Goal: Transaction & Acquisition: Subscribe to service/newsletter

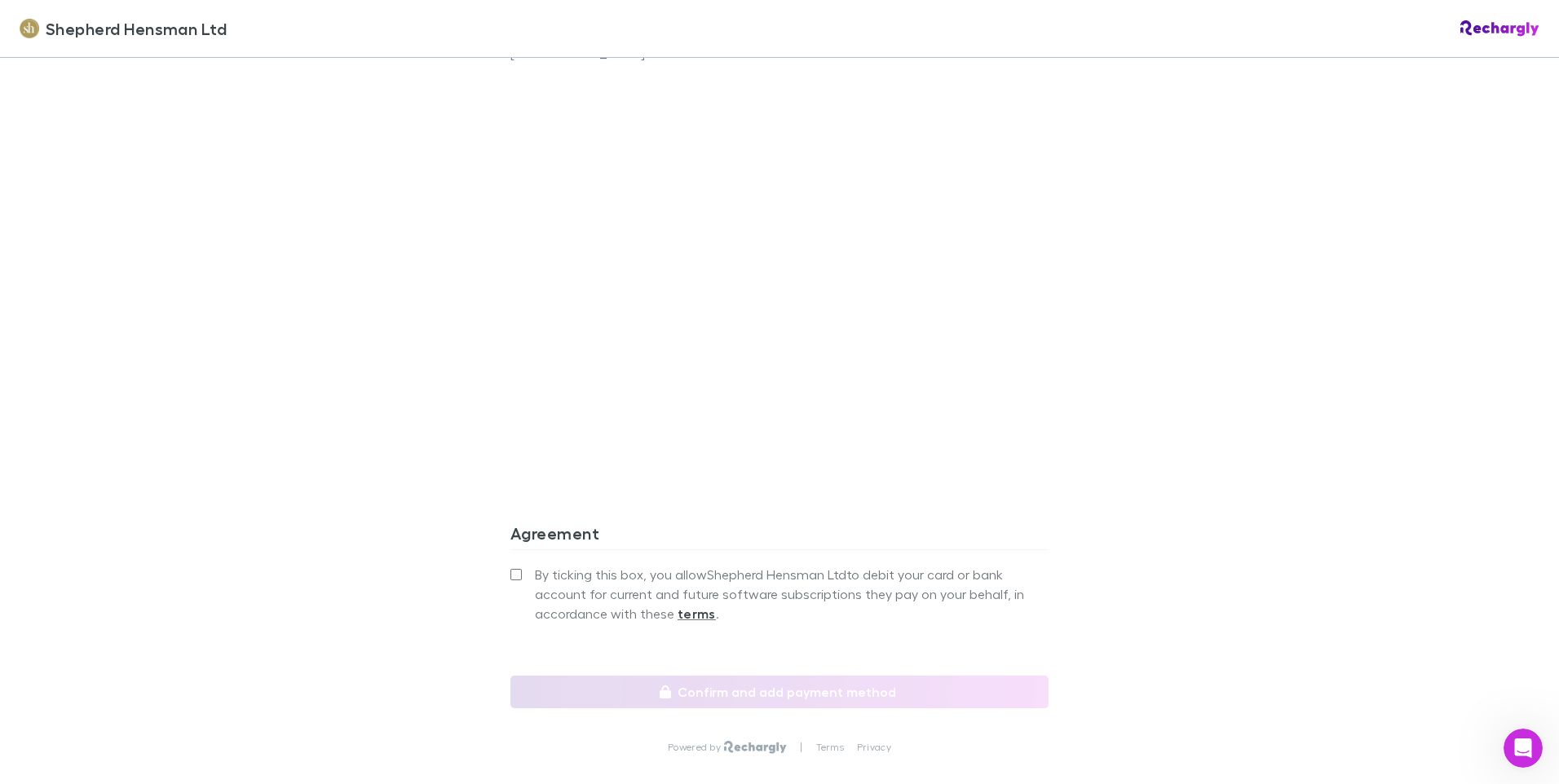
scroll to position [1304, 0]
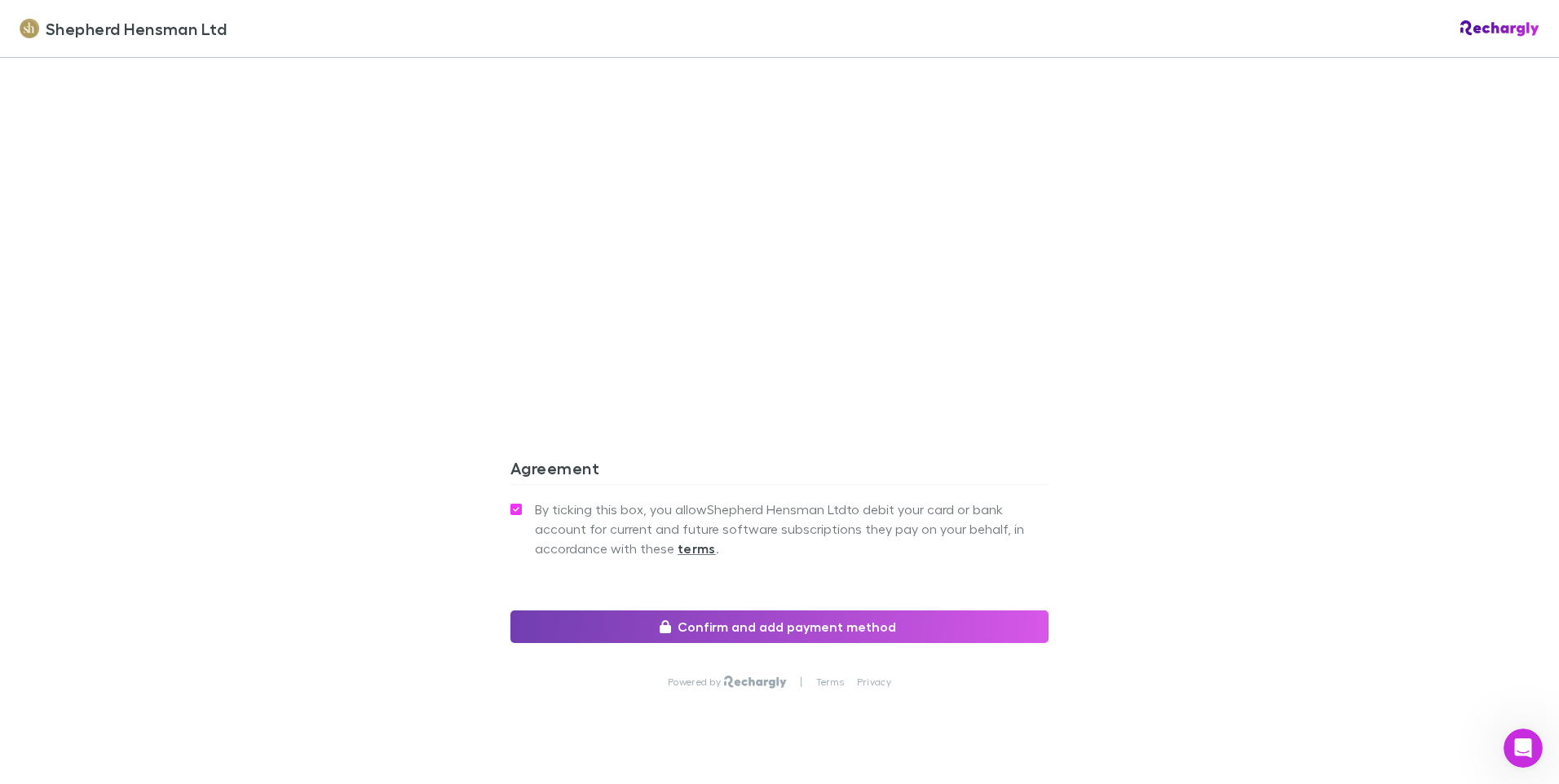
click at [771, 636] on button "Confirm and add payment method" at bounding box center [780, 627] width 538 height 33
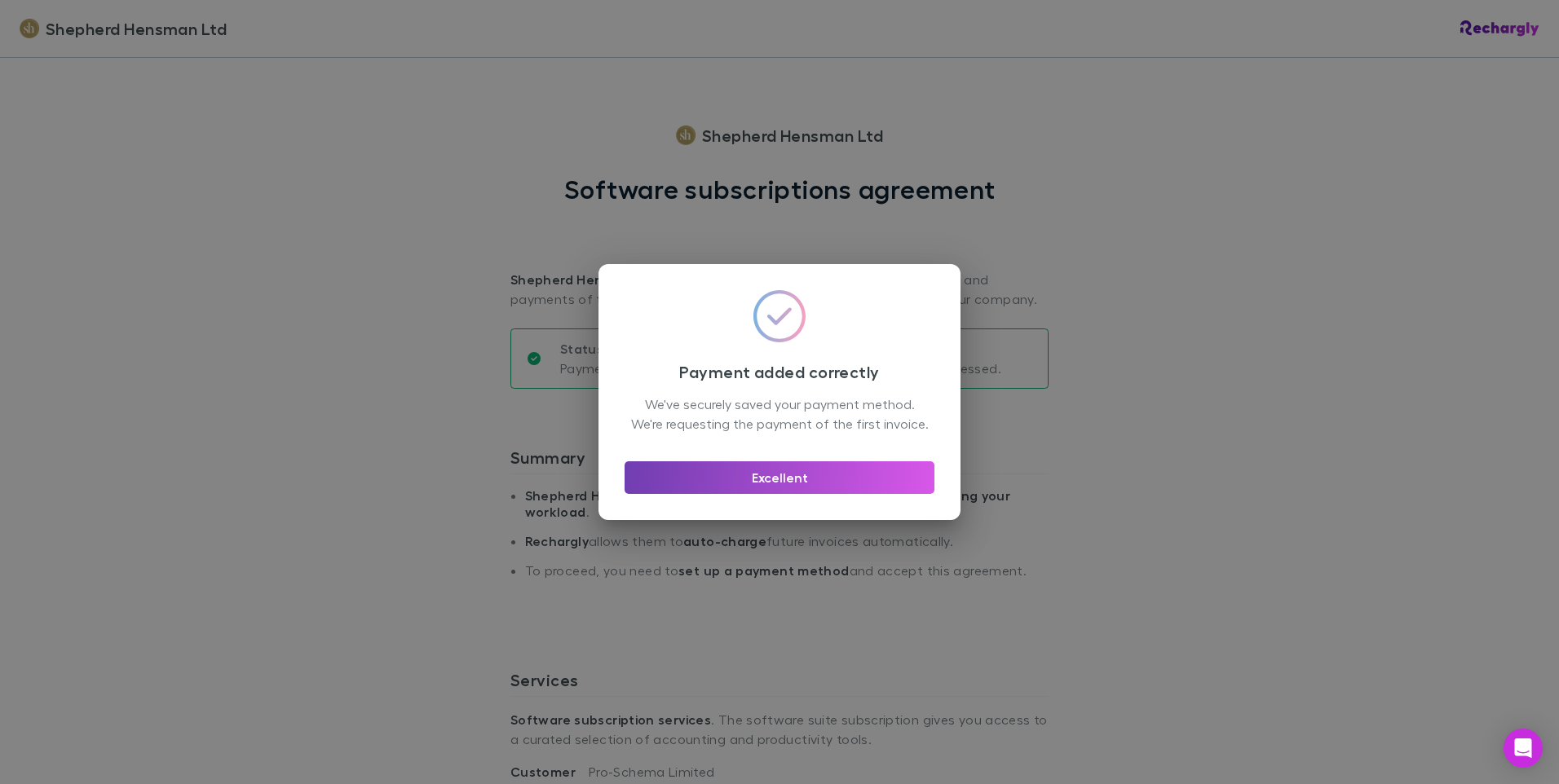
click at [763, 489] on button "Excellent" at bounding box center [779, 478] width 310 height 33
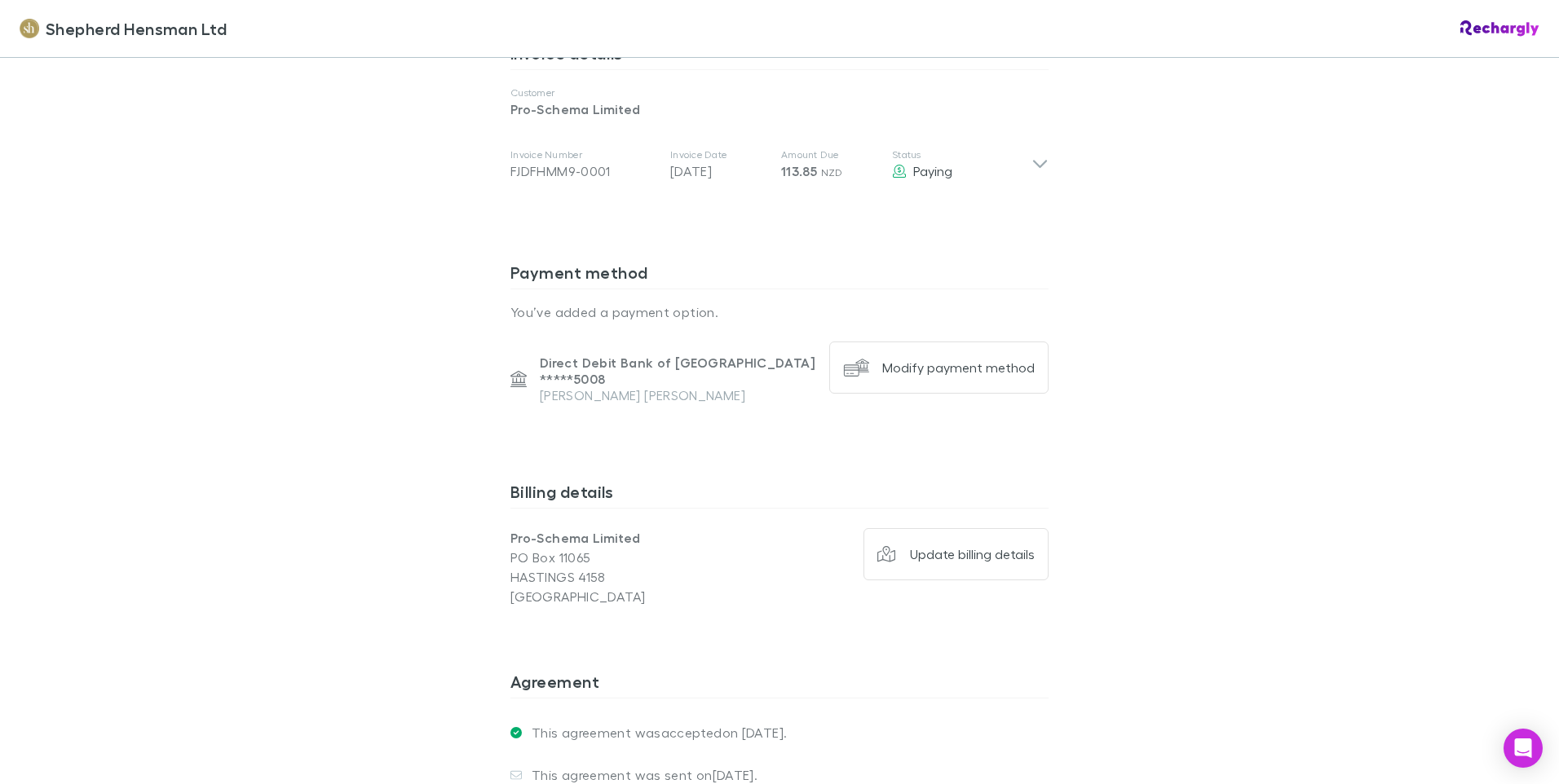
scroll to position [597, 0]
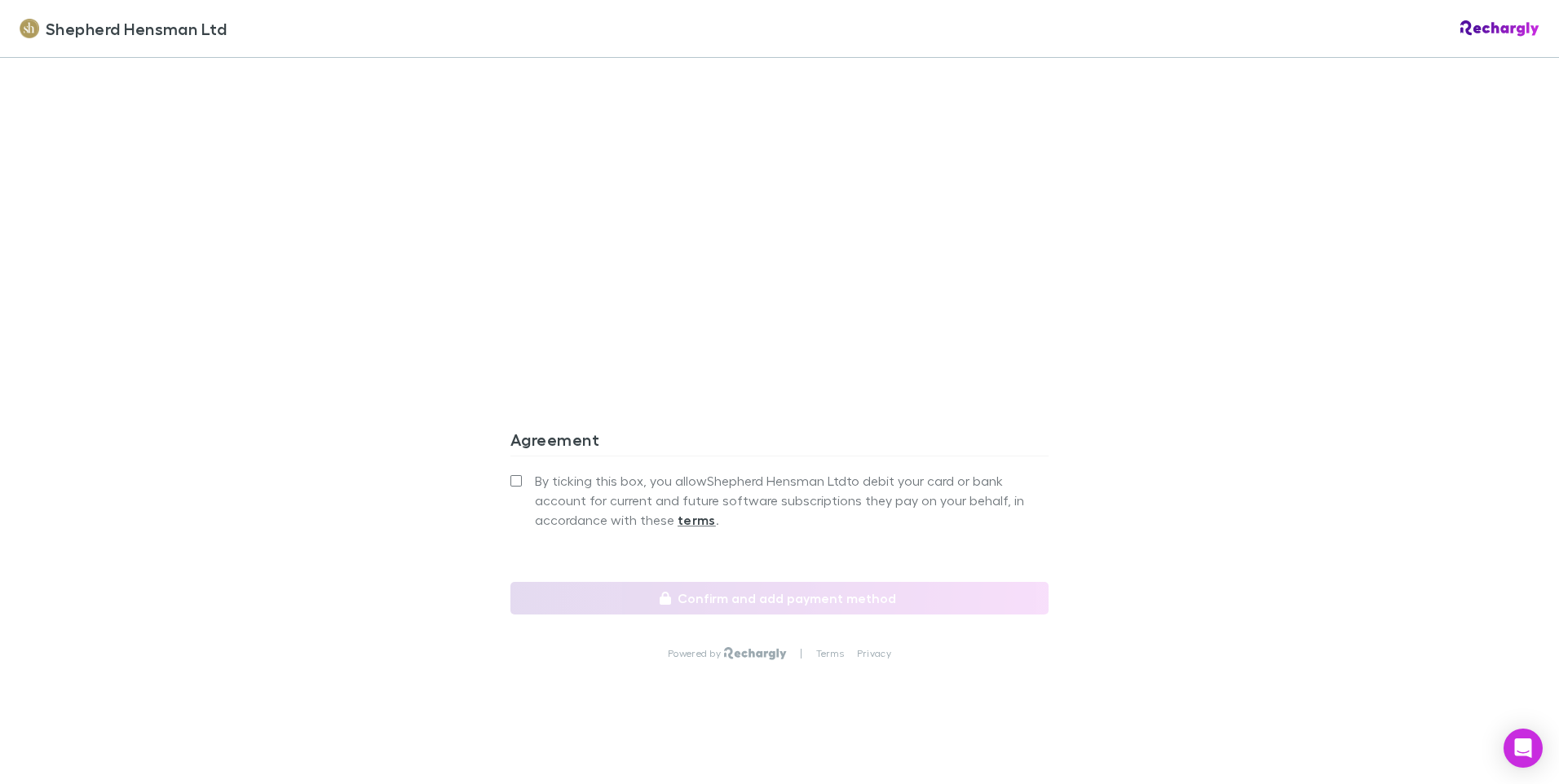
scroll to position [1339, 0]
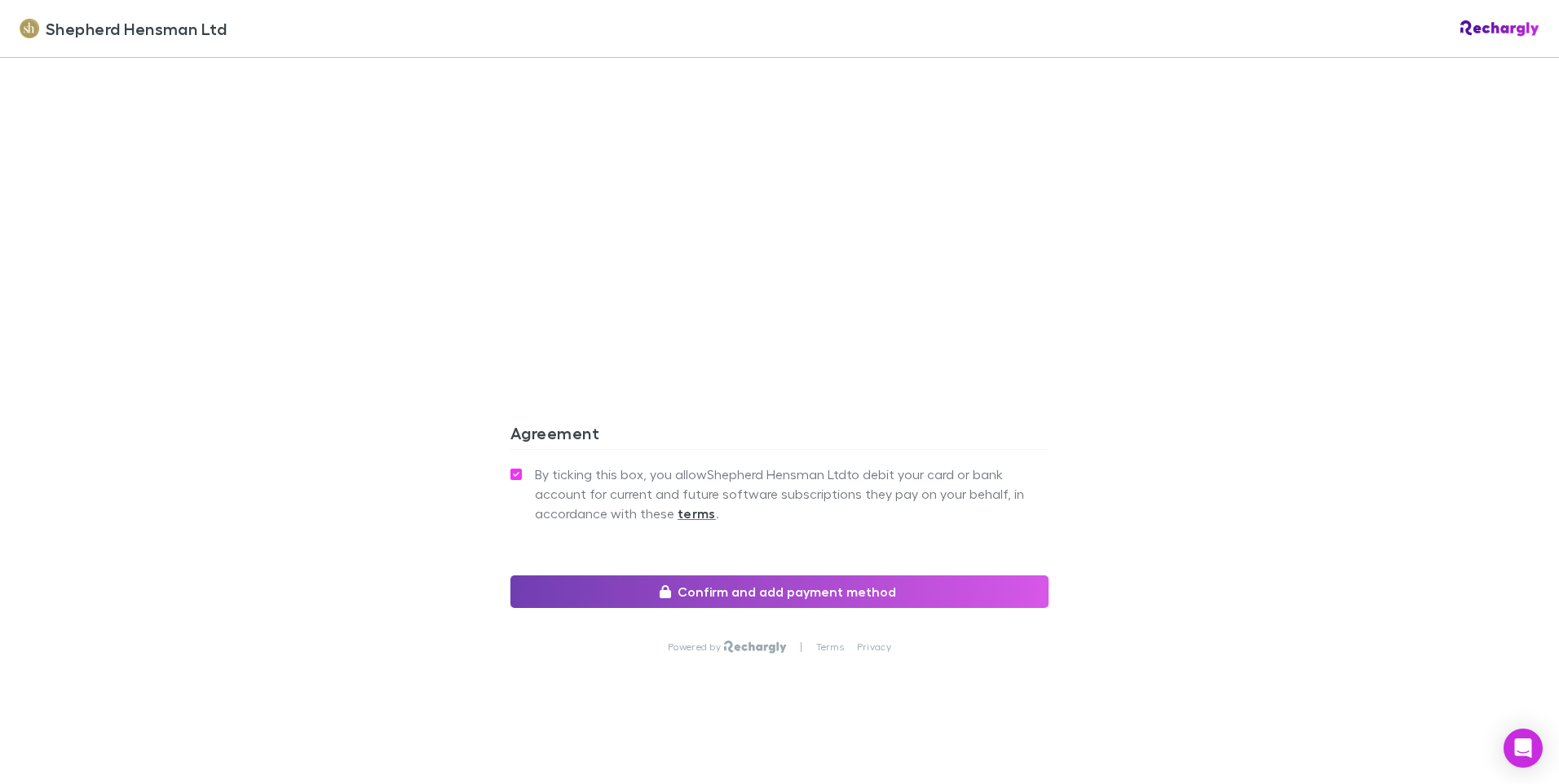
click at [752, 594] on button "Confirm and add payment method" at bounding box center [780, 592] width 538 height 33
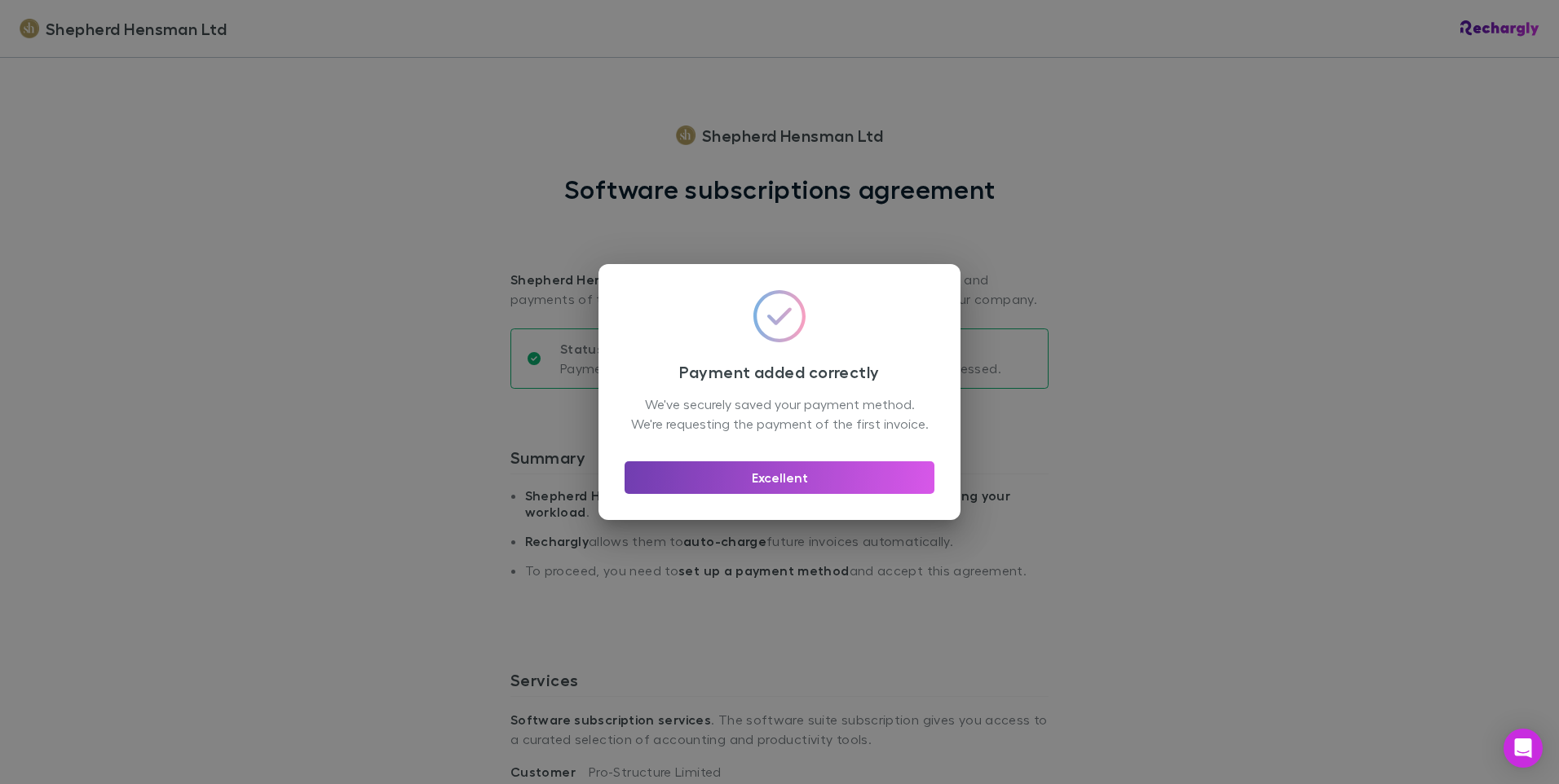
click at [788, 473] on button "Excellent" at bounding box center [779, 478] width 310 height 33
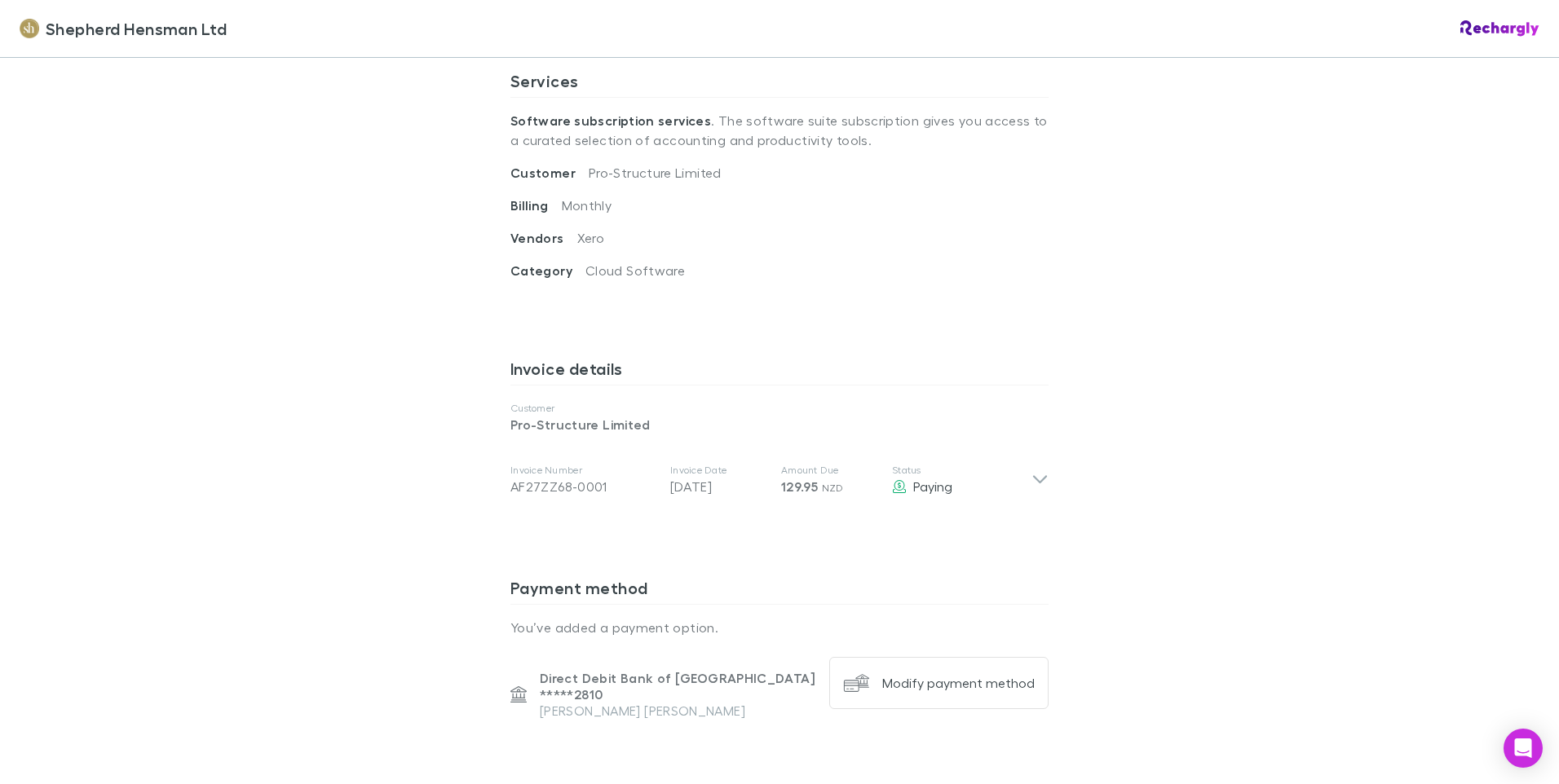
scroll to position [597, 0]
